Goal: Use online tool/utility: Utilize a website feature to perform a specific function

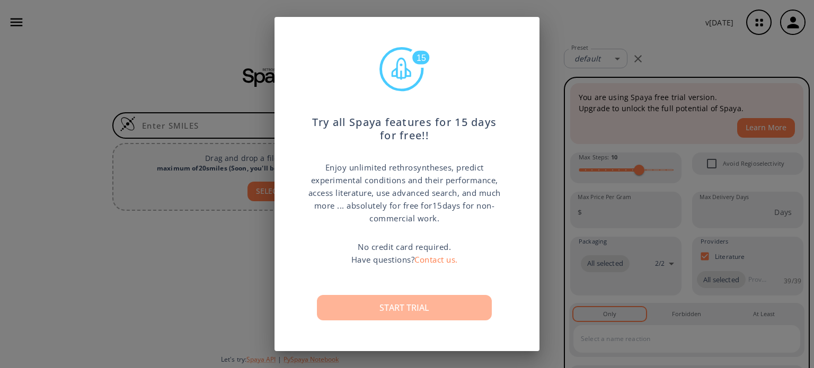
click at [428, 309] on button "Start trial" at bounding box center [404, 307] width 175 height 25
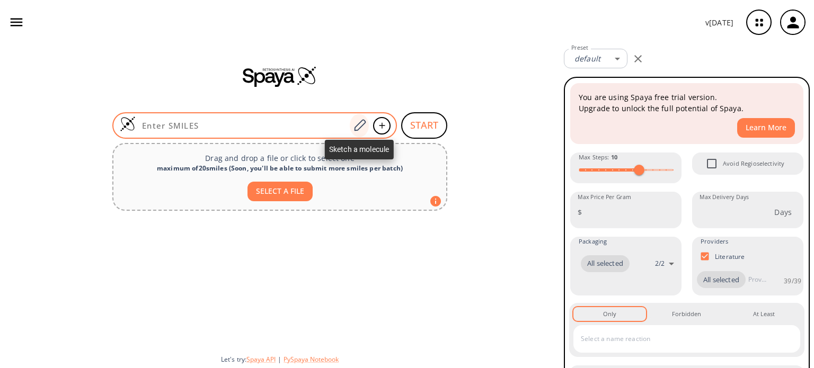
click at [361, 121] on icon at bounding box center [359, 126] width 14 height 14
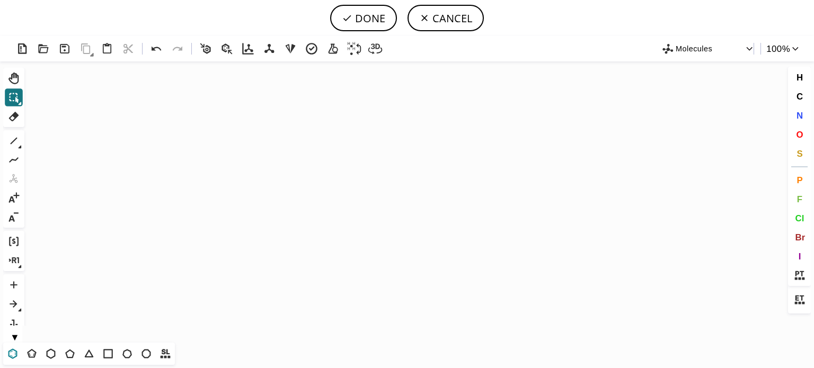
click at [11, 351] on icon at bounding box center [13, 354] width 14 height 14
click at [309, 199] on icon "Created with [PERSON_NAME] 2.3.0" at bounding box center [407, 201] width 756 height 281
click at [14, 142] on icon at bounding box center [14, 141] width 14 height 14
click at [50, 353] on icon at bounding box center [51, 354] width 14 height 14
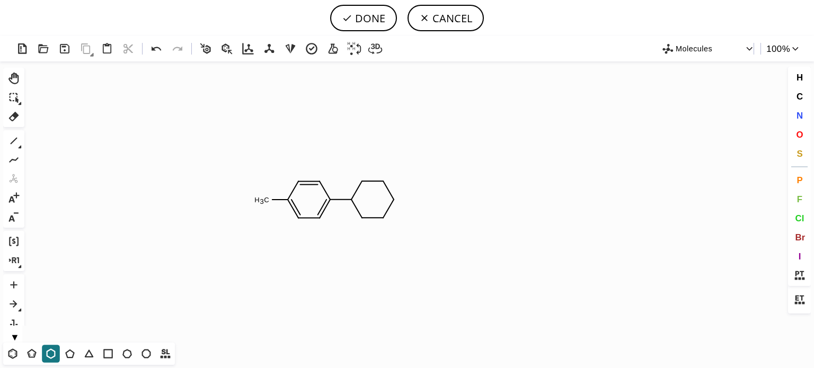
drag, startPoint x: 12, startPoint y: 142, endPoint x: 55, endPoint y: 133, distance: 43.8
click at [25, 138] on div "Ctrl+Alt+H Shift+Tab Del 1 Alt+E + - Ctrl+G Ctrl+R Alt+T" at bounding box center [15, 197] width 24 height 258
click at [13, 139] on icon at bounding box center [14, 141] width 14 height 14
click at [792, 114] on button "N" at bounding box center [799, 115] width 18 height 18
click at [356, 203] on tspan "N" at bounding box center [355, 204] width 5 height 8
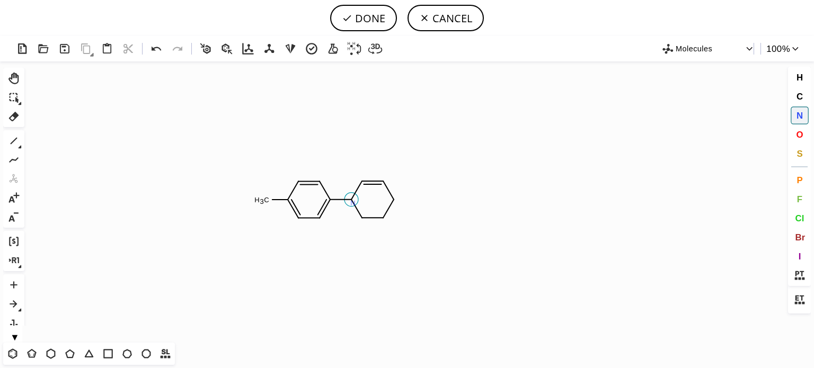
click at [353, 203] on tspan "N" at bounding box center [352, 203] width 5 height 8
click at [394, 202] on tspan "N" at bounding box center [393, 203] width 5 height 8
click at [12, 144] on icon at bounding box center [14, 141] width 14 height 14
click at [800, 132] on span "O" at bounding box center [799, 134] width 7 height 10
click at [429, 220] on tspan "O" at bounding box center [428, 220] width 5 height 8
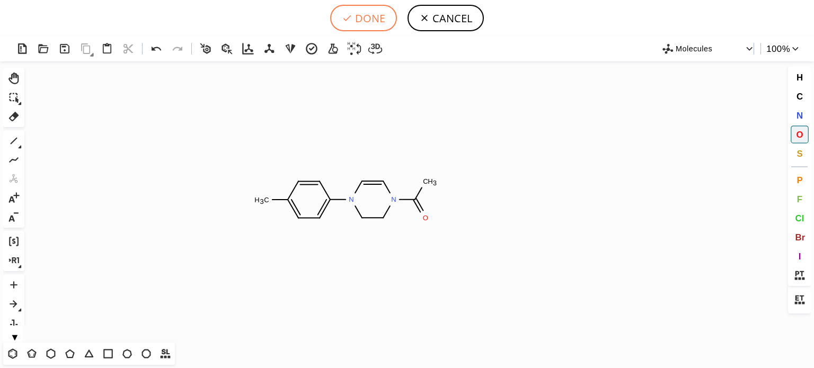
click at [358, 17] on button "DONE" at bounding box center [363, 18] width 67 height 26
type input "C1C=C(N2CCN(C(C)=O)C=C2)C=CC=1C"
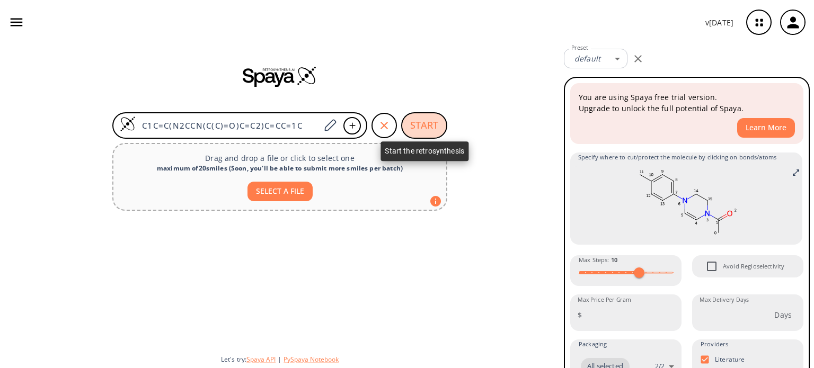
click at [426, 121] on button "START" at bounding box center [424, 125] width 46 height 26
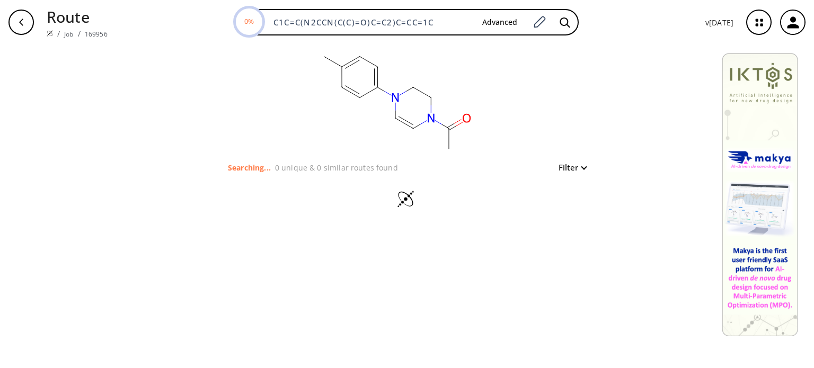
click at [787, 25] on icon "button" at bounding box center [792, 22] width 17 height 17
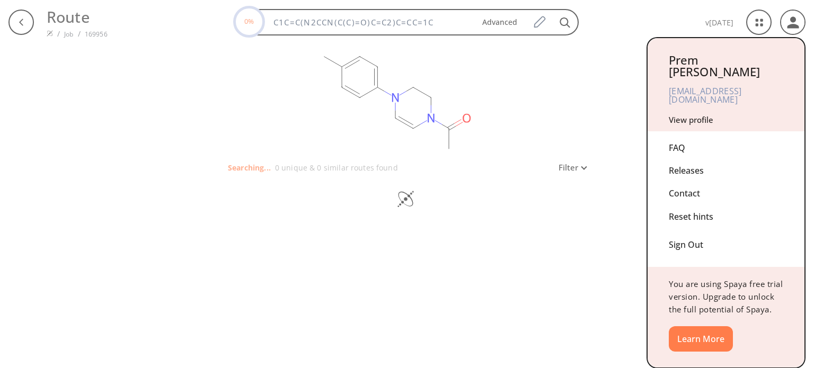
click at [489, 311] on div at bounding box center [407, 184] width 814 height 368
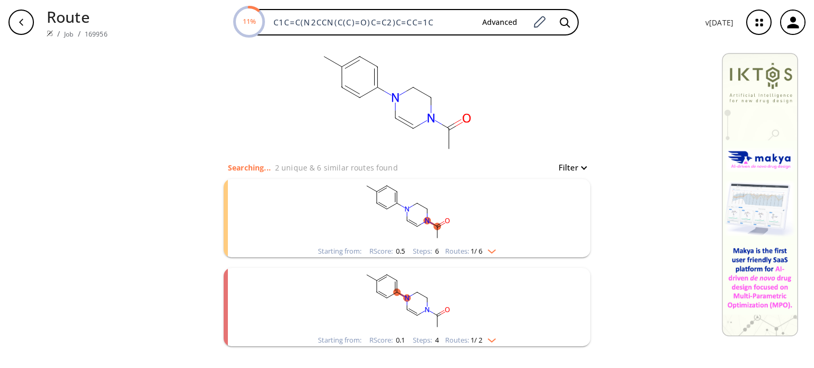
click at [494, 250] on img "clusters" at bounding box center [489, 249] width 14 height 8
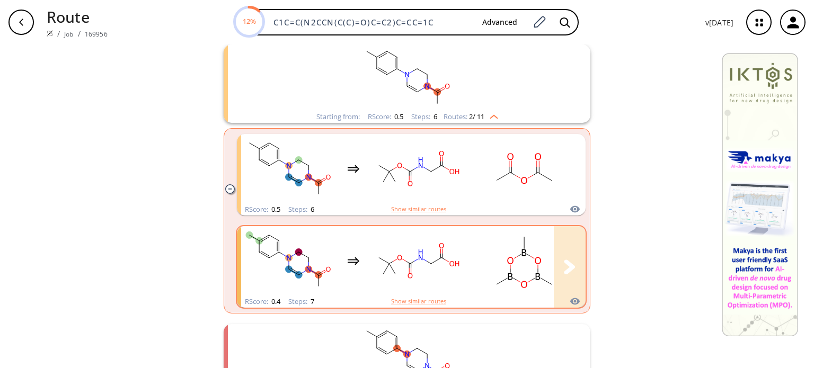
scroll to position [227, 0]
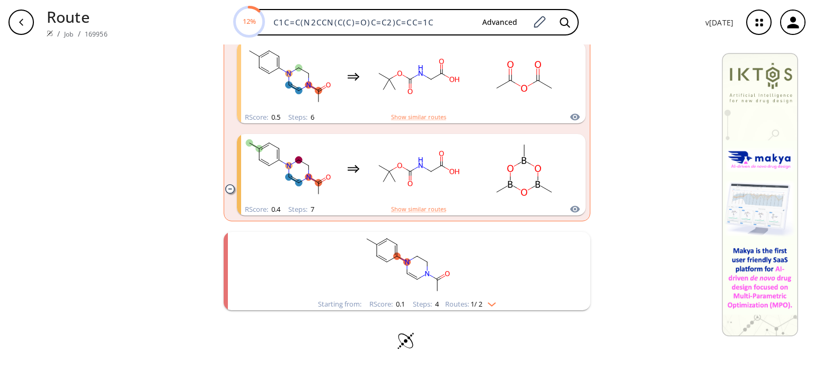
click at [485, 305] on img "clusters" at bounding box center [489, 302] width 14 height 8
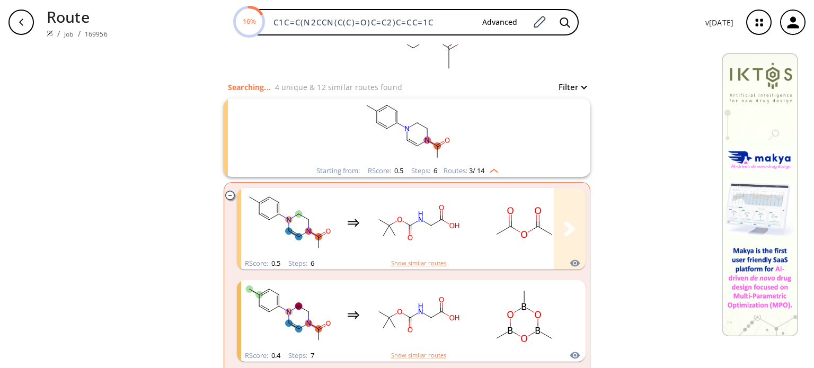
scroll to position [0, 0]
